Goal: Check status: Check status

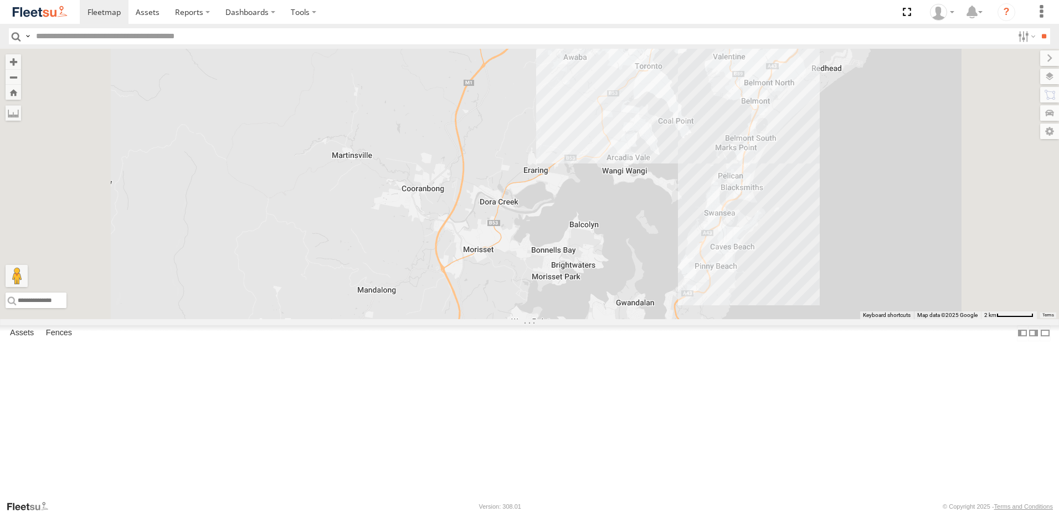
select select "**********"
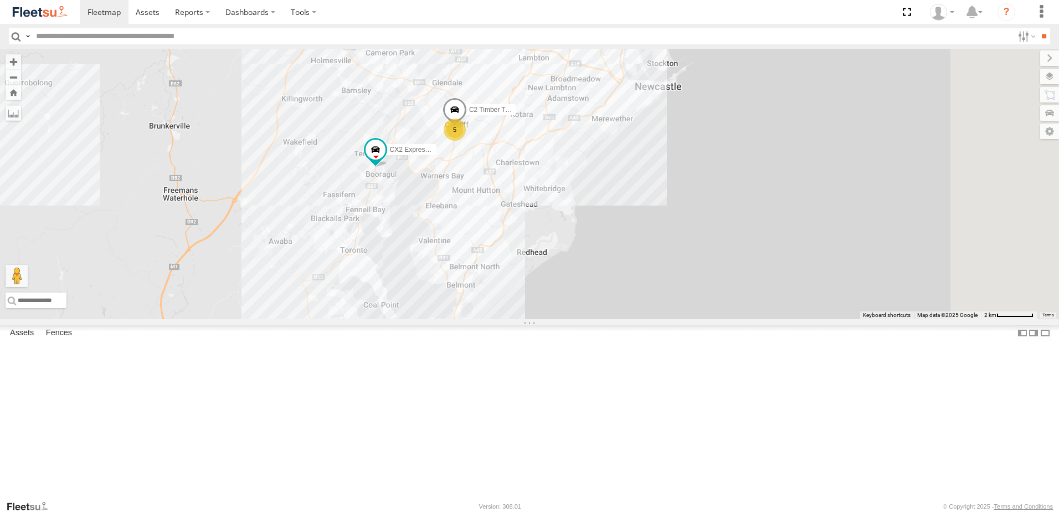
drag, startPoint x: 733, startPoint y: 112, endPoint x: 428, endPoint y: 298, distance: 357.7
click at [428, 298] on div "CX2 Express Ute C2 Timber Truck 5" at bounding box center [529, 184] width 1059 height 270
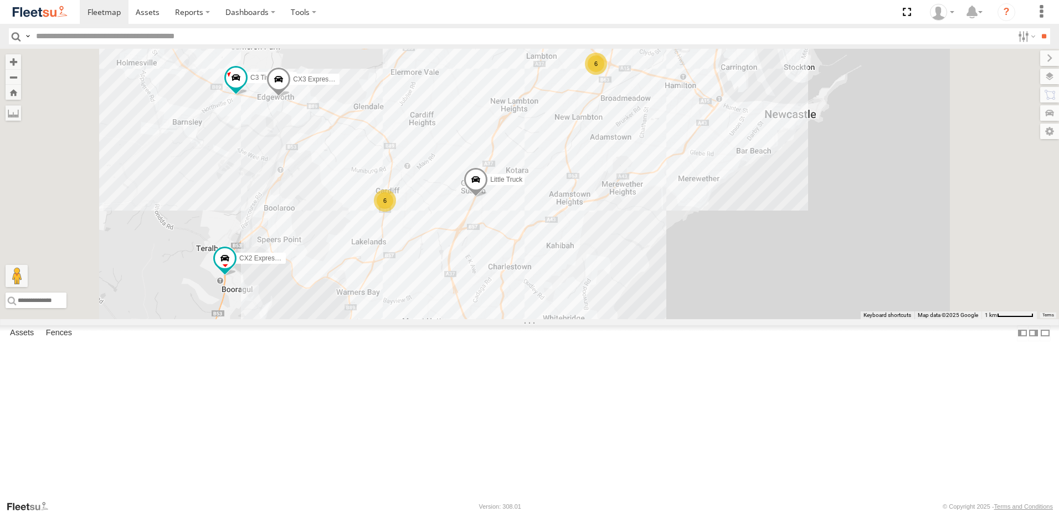
drag, startPoint x: 707, startPoint y: 128, endPoint x: 696, endPoint y: 194, distance: 66.3
click at [696, 194] on div "CX2 Express Ute C3 Timber Truck CX3 Express Ute C4 Timber Truck LX1 Express Ute…" at bounding box center [529, 184] width 1059 height 270
click at [0, 0] on div "LX1 Express Ute" at bounding box center [0, 0] width 0 height 0
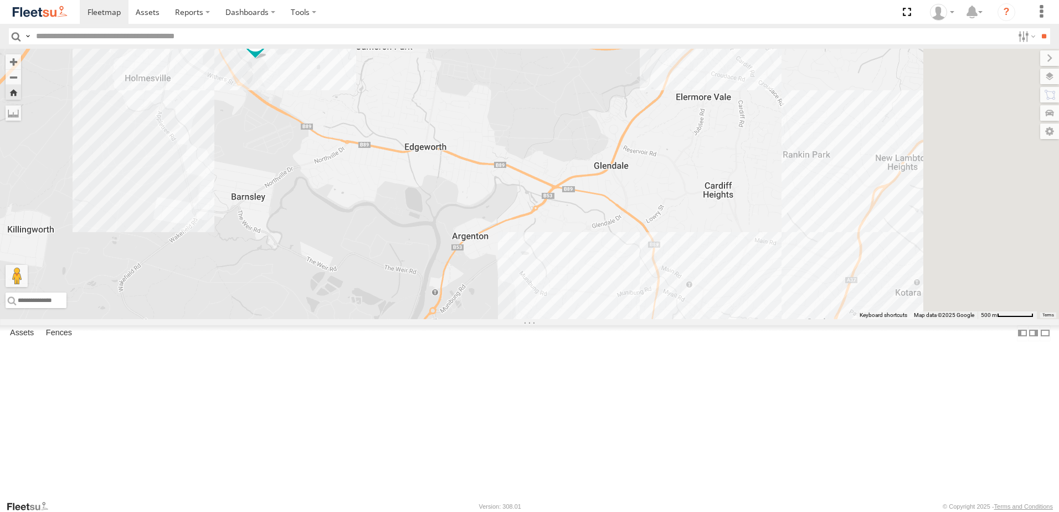
drag, startPoint x: 822, startPoint y: 317, endPoint x: 490, endPoint y: 170, distance: 363.4
click at [490, 170] on div "LX1 Express Ute" at bounding box center [529, 184] width 1059 height 270
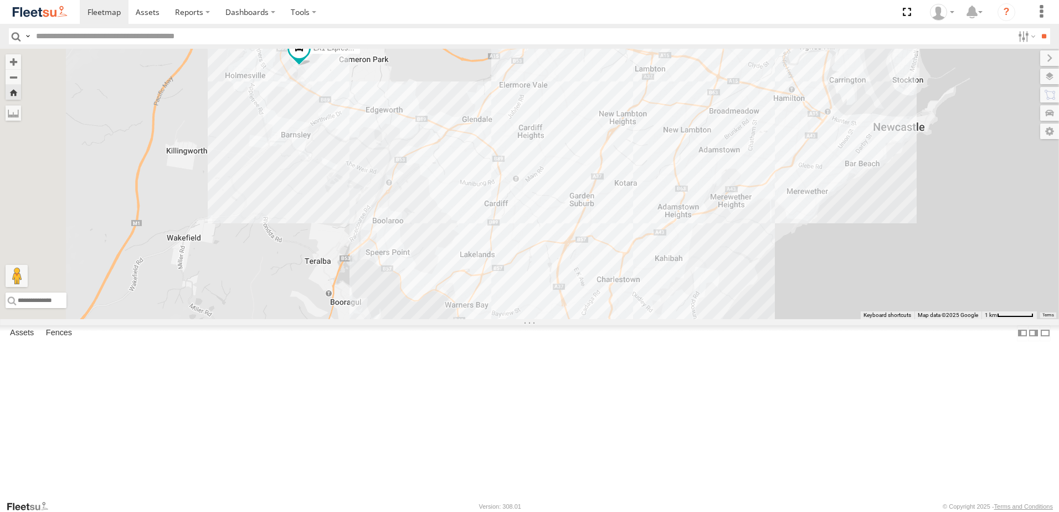
click at [0, 0] on div "Lambton Utes" at bounding box center [0, 0] width 0 height 0
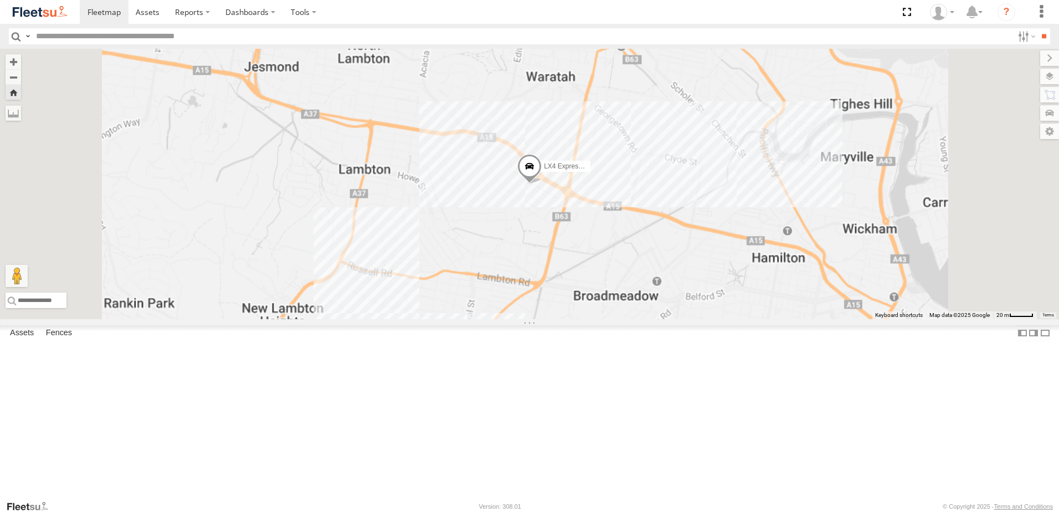
click at [0, 0] on div "Lambton Utes" at bounding box center [0, 0] width 0 height 0
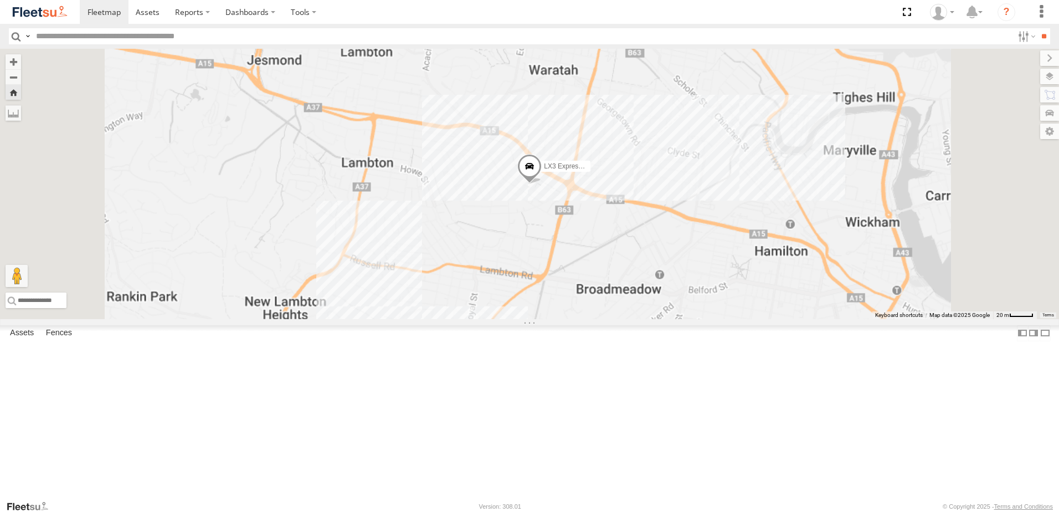
click at [0, 0] on div "LX2 Express Ute" at bounding box center [0, 0] width 0 height 0
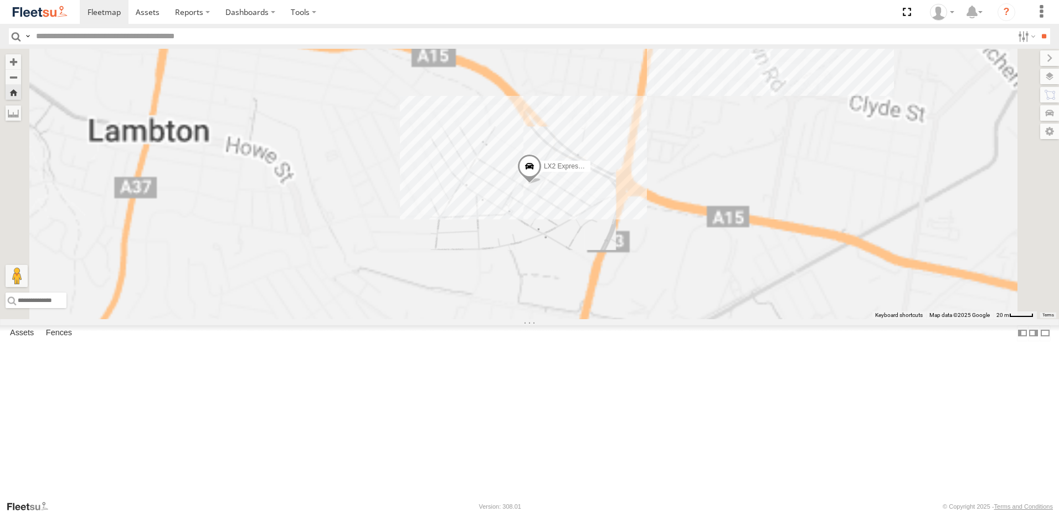
click at [0, 0] on div "Little Truck" at bounding box center [0, 0] width 0 height 0
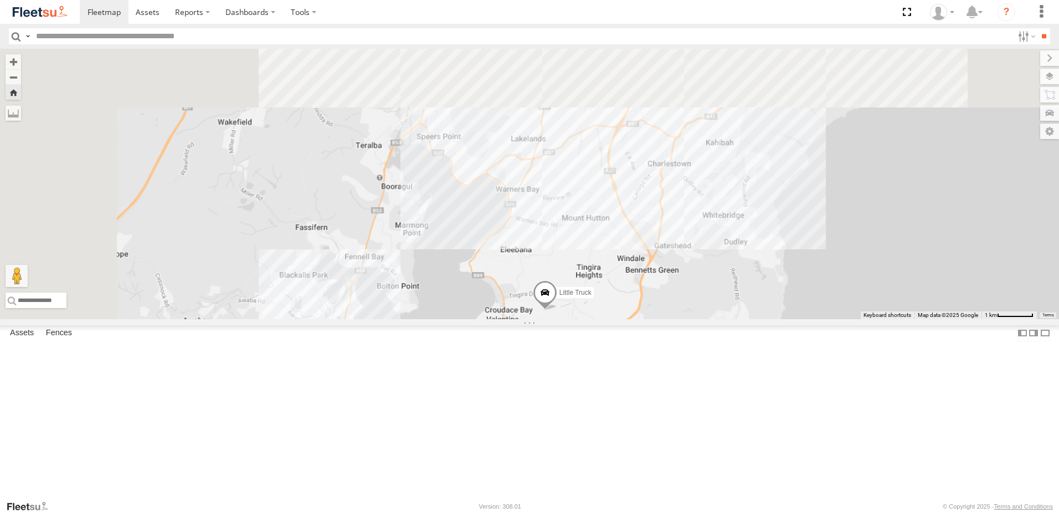
drag, startPoint x: 616, startPoint y: 306, endPoint x: 691, endPoint y: 476, distance: 185.7
click at [691, 319] on div "Little Truck" at bounding box center [529, 184] width 1059 height 270
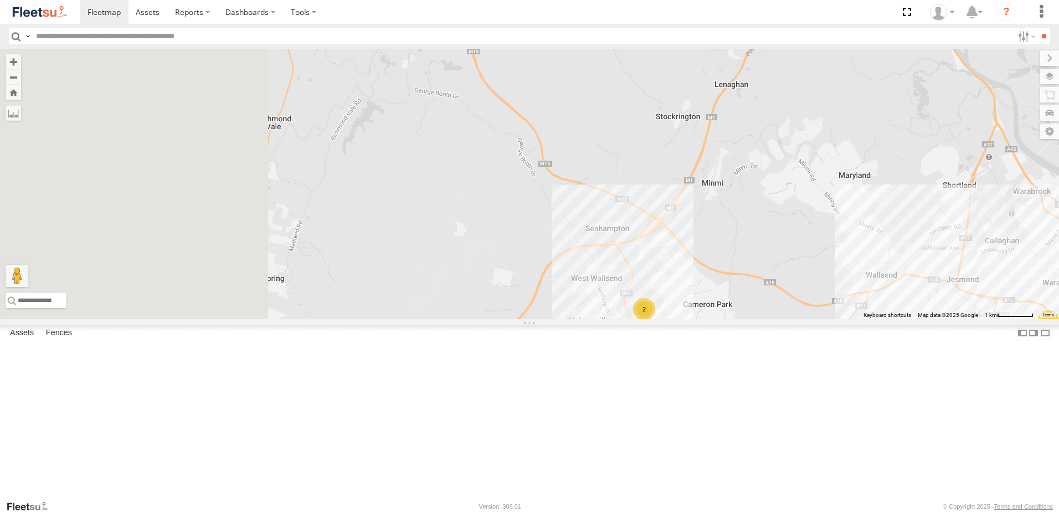
drag, startPoint x: 537, startPoint y: 243, endPoint x: 751, endPoint y: 409, distance: 271.1
click at [751, 319] on div "5 CX4 Express Ute 6 2 B3 Transfer Truck" at bounding box center [529, 184] width 1059 height 270
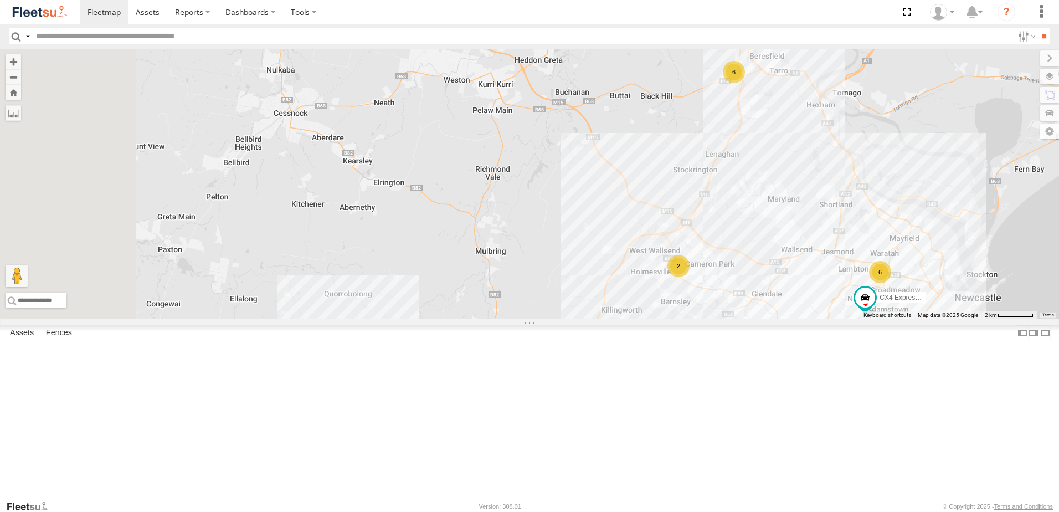
drag, startPoint x: 473, startPoint y: 245, endPoint x: 664, endPoint y: 270, distance: 192.7
click at [664, 270] on div "CX4 Express Ute 6 6 6 2 B1 Timber Truck Little Truck" at bounding box center [529, 184] width 1059 height 270
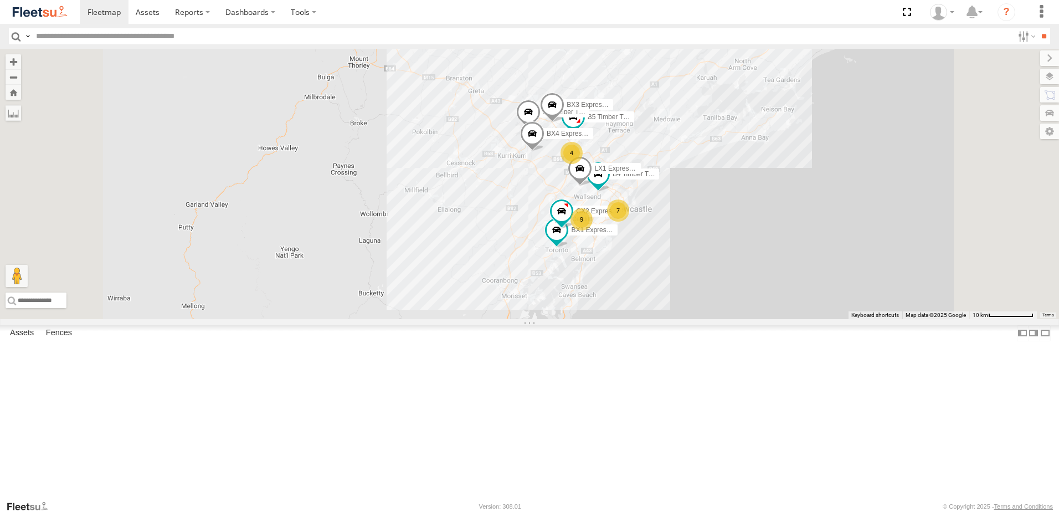
click at [0, 0] on div "Lambton Utes" at bounding box center [0, 0] width 0 height 0
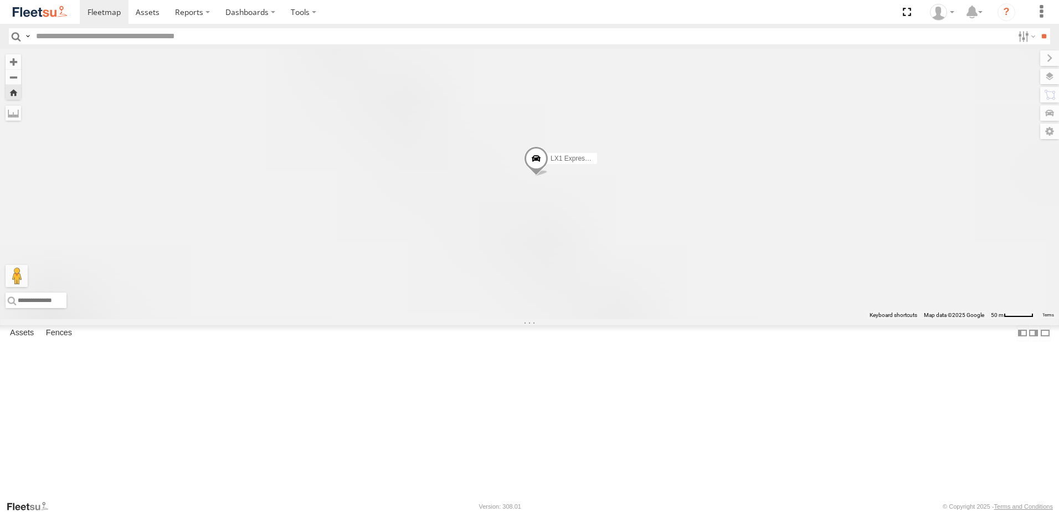
drag, startPoint x: 802, startPoint y: 322, endPoint x: 684, endPoint y: 304, distance: 119.3
click at [684, 304] on div "LX1 Express Ute" at bounding box center [529, 184] width 1059 height 270
